Goal: Communication & Community: Answer question/provide support

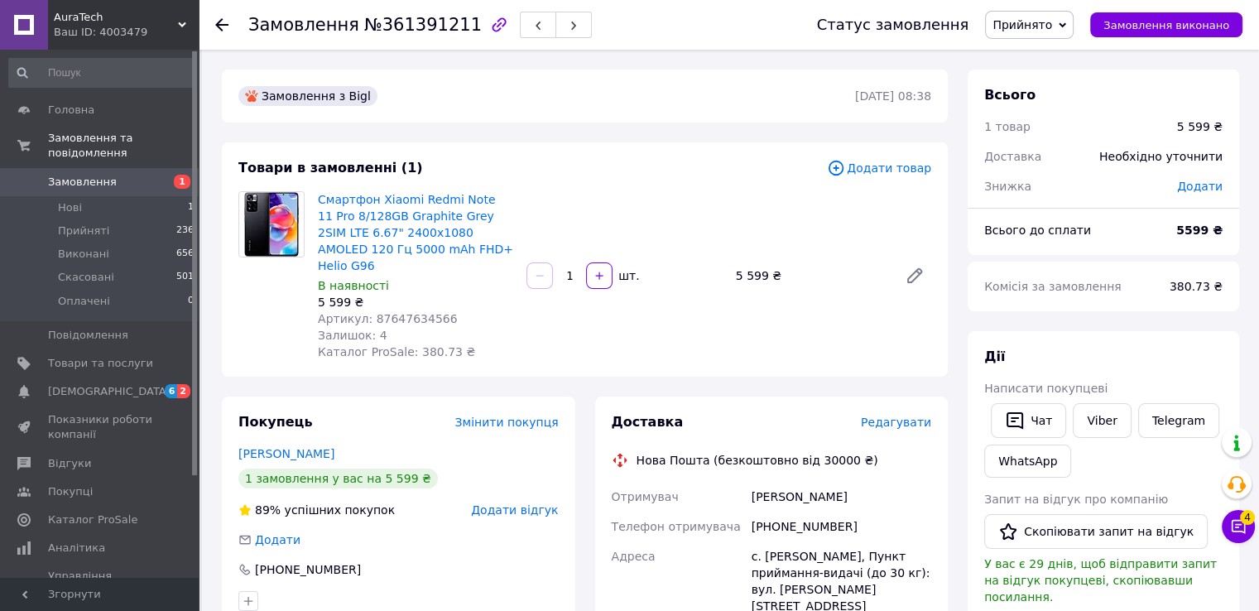
scroll to position [166, 0]
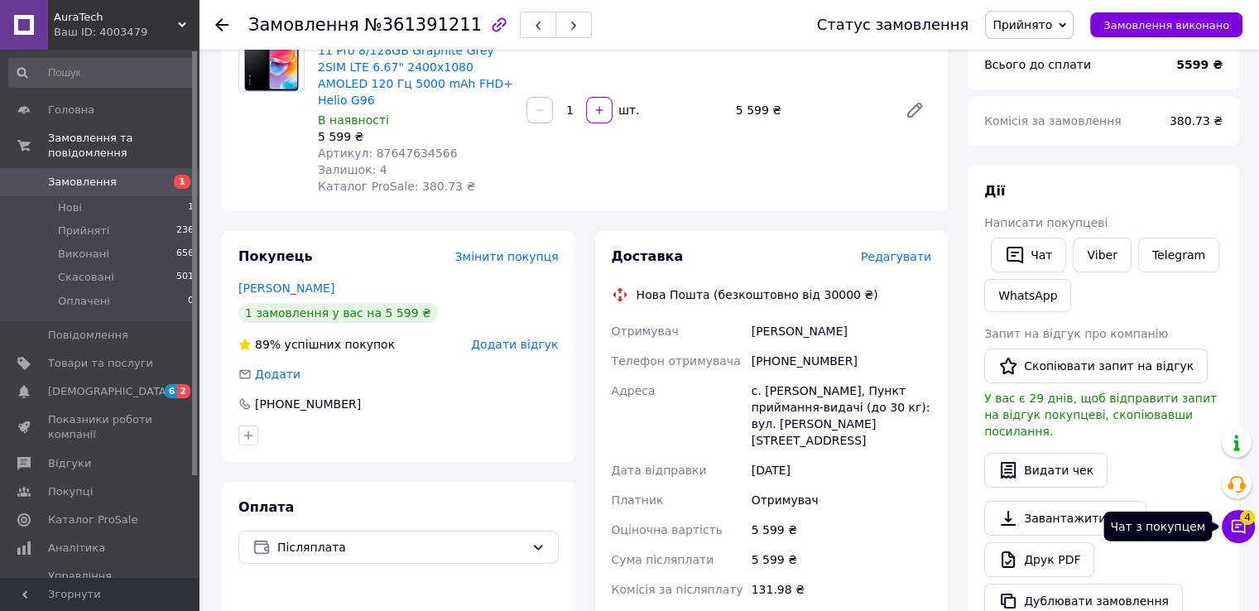
click at [1245, 538] on button "Чат з покупцем 4" at bounding box center [1238, 526] width 33 height 33
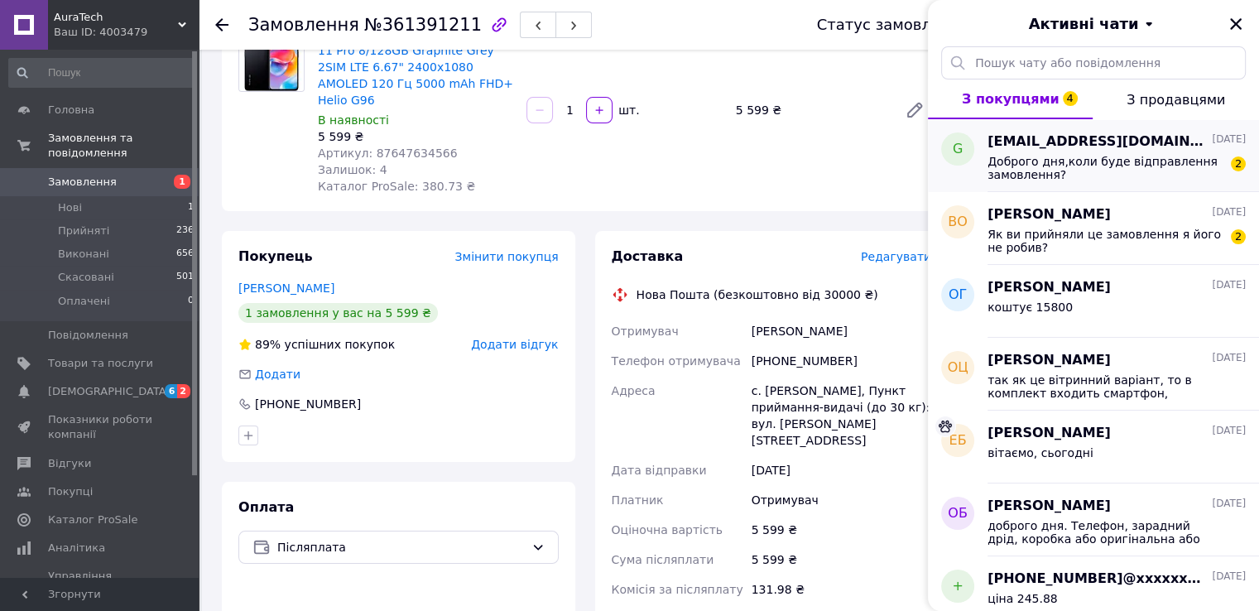
click at [1013, 152] on div "Доброго дня,коли буде відправлення замовлення? 2" at bounding box center [1117, 167] width 258 height 30
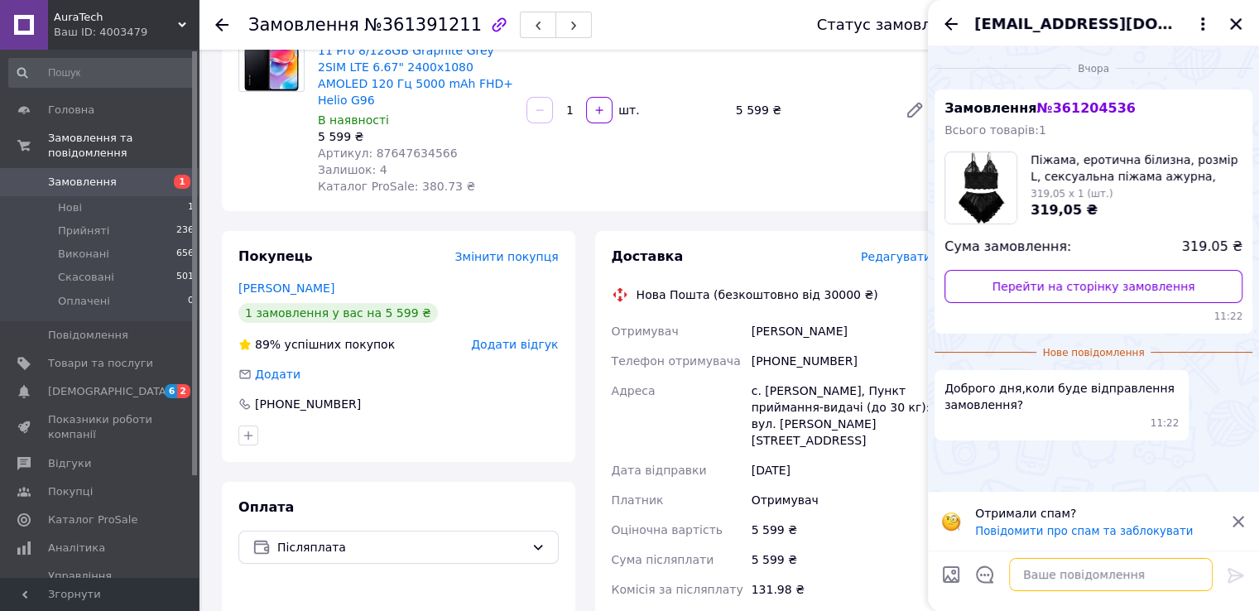
click at [1070, 567] on textarea at bounding box center [1111, 574] width 204 height 33
type textarea "Доброго дня, вам вже телефонували?"
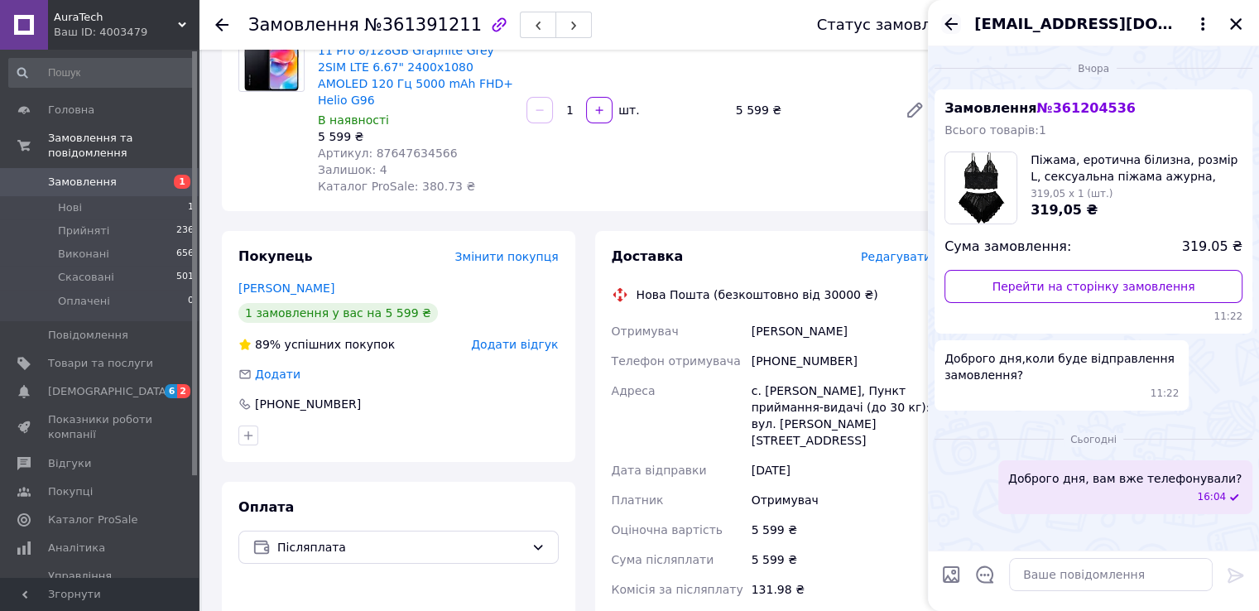
click at [949, 21] on icon "Назад" at bounding box center [951, 23] width 13 height 12
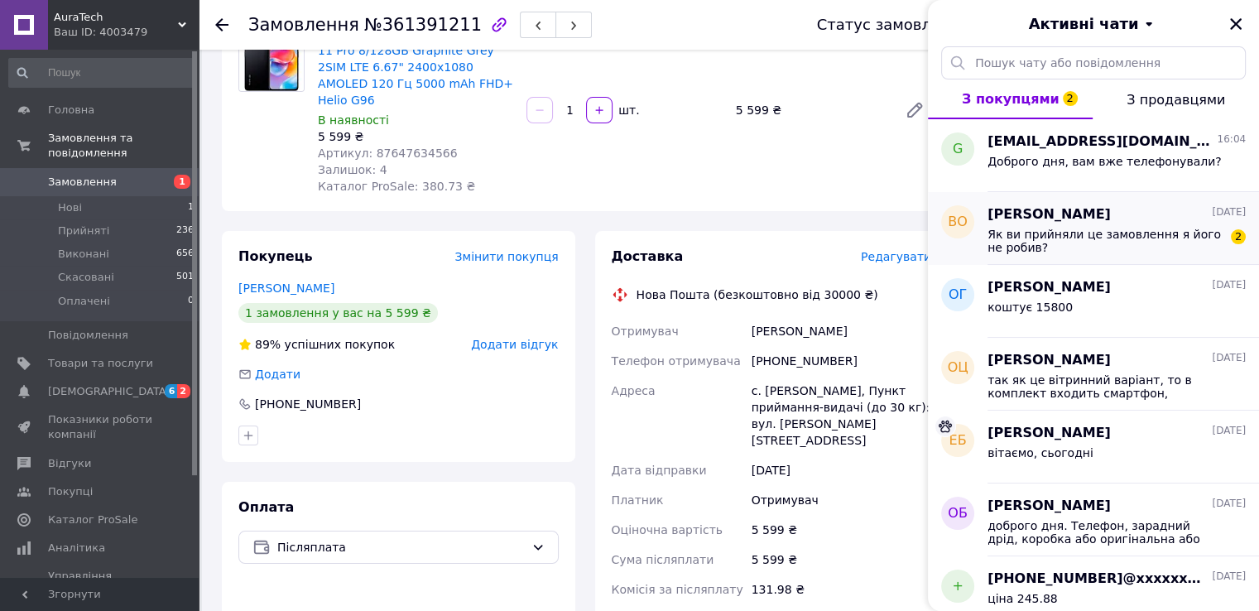
click at [1075, 224] on div "Як ви прийняли це замовлення я його не робив? 2" at bounding box center [1117, 239] width 258 height 30
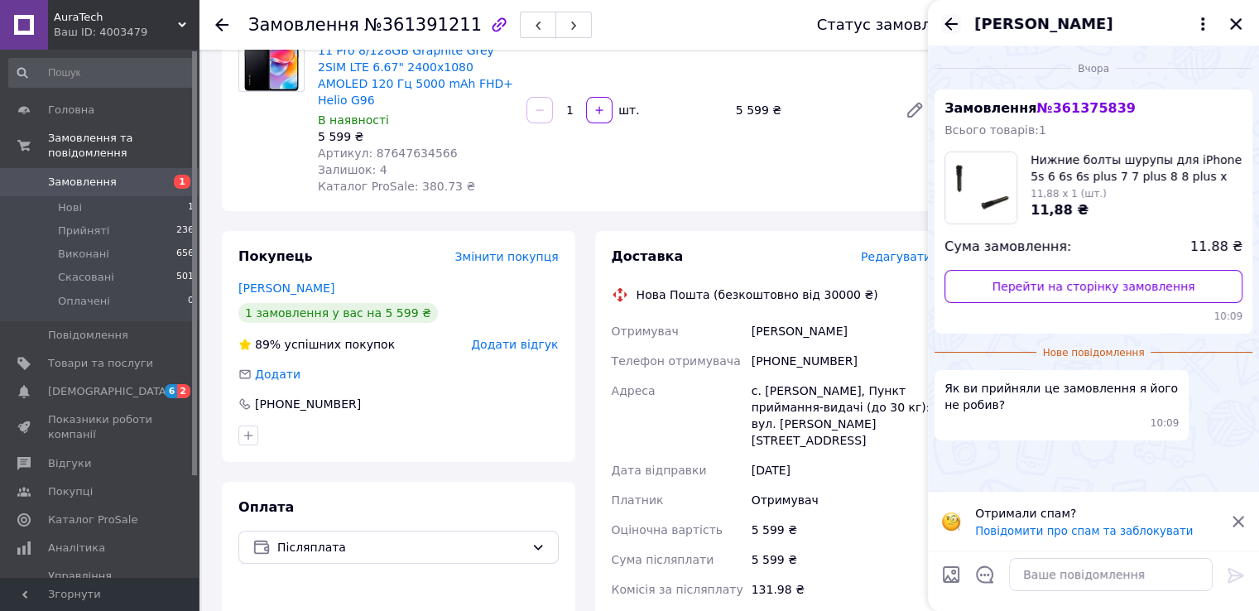
click at [947, 17] on icon "Назад" at bounding box center [951, 24] width 20 height 20
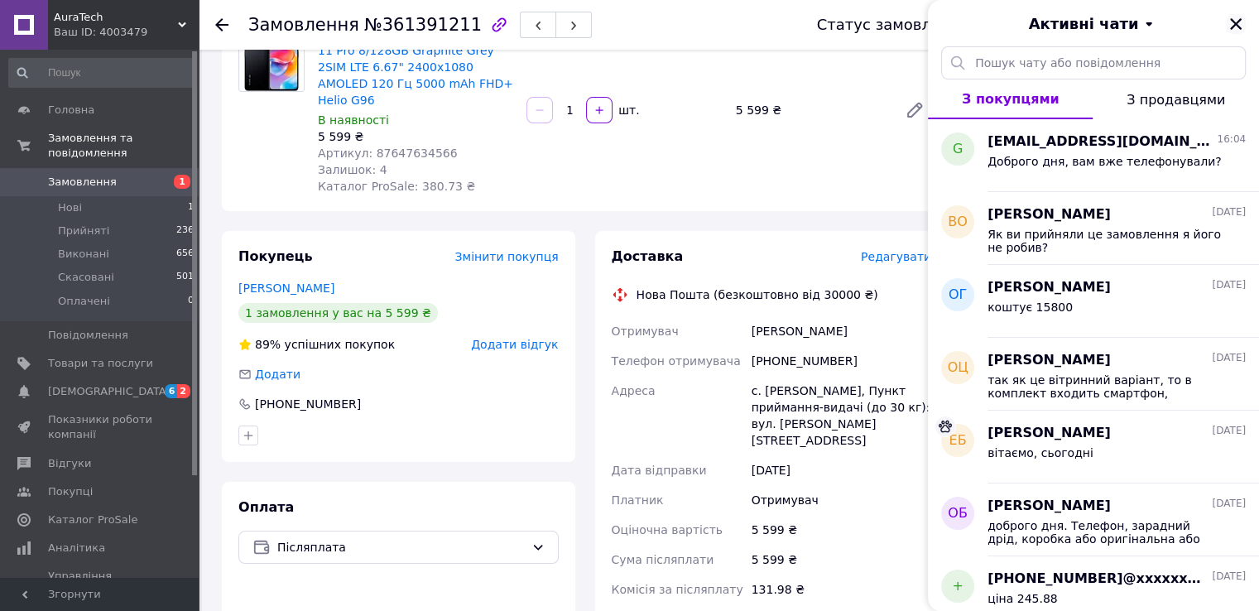
click at [1243, 17] on icon "Закрити" at bounding box center [1236, 24] width 15 height 15
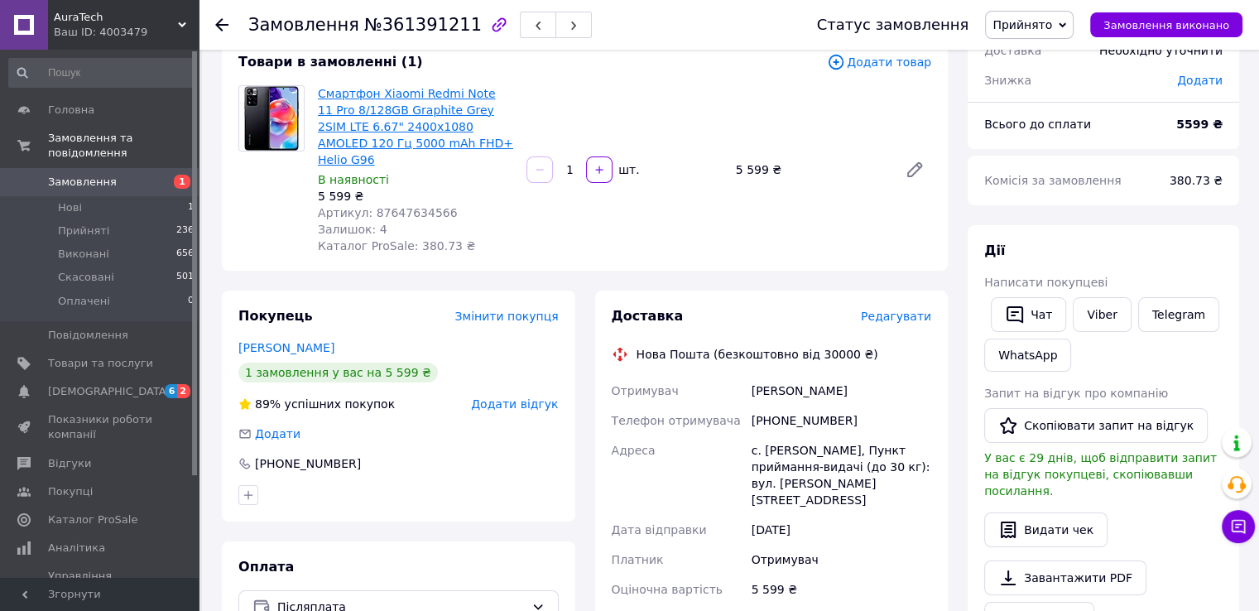
scroll to position [0, 0]
